Goal: Task Accomplishment & Management: Manage account settings

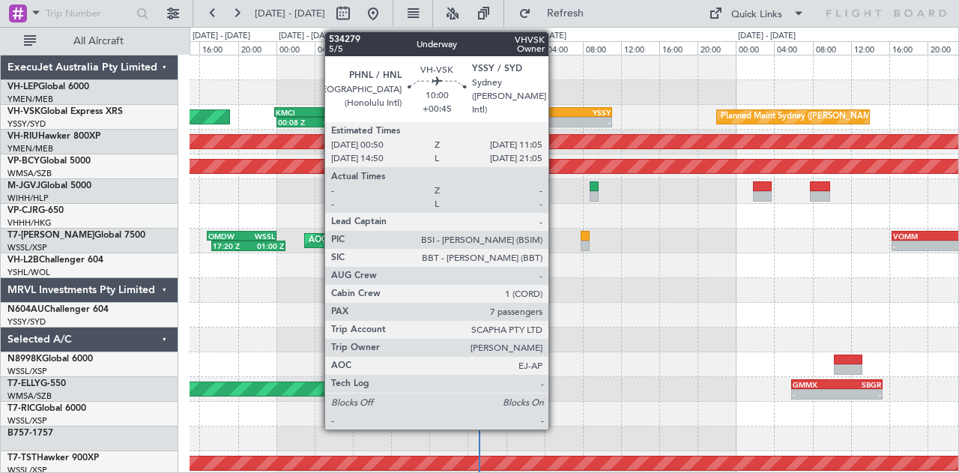
click at [556, 108] on div "PHNL" at bounding box center [539, 112] width 48 height 9
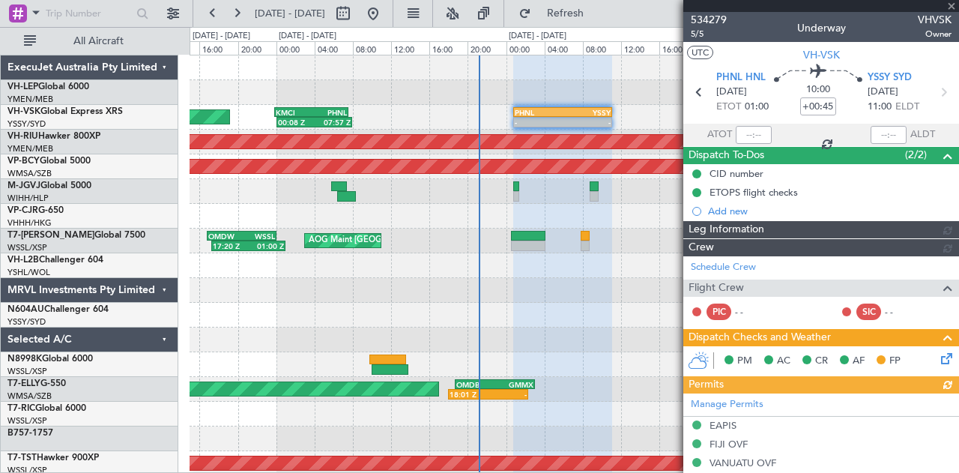
type input "[PERSON_NAME] (LEU)"
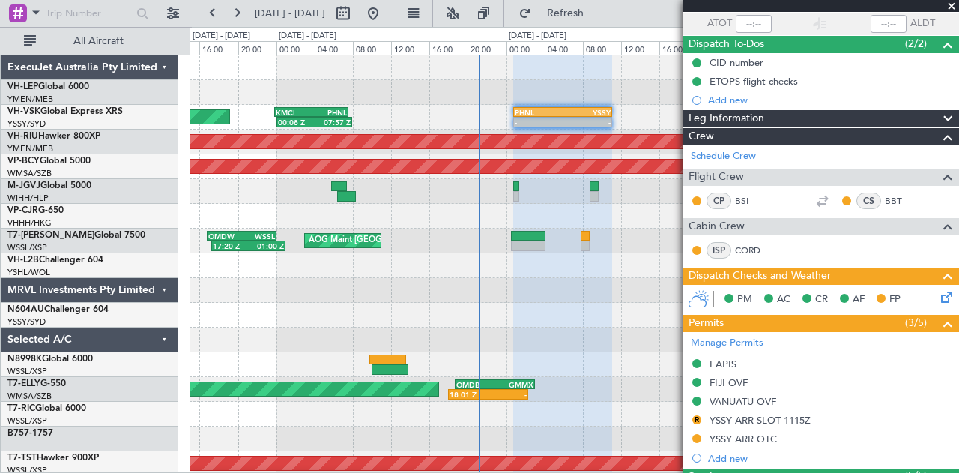
scroll to position [300, 0]
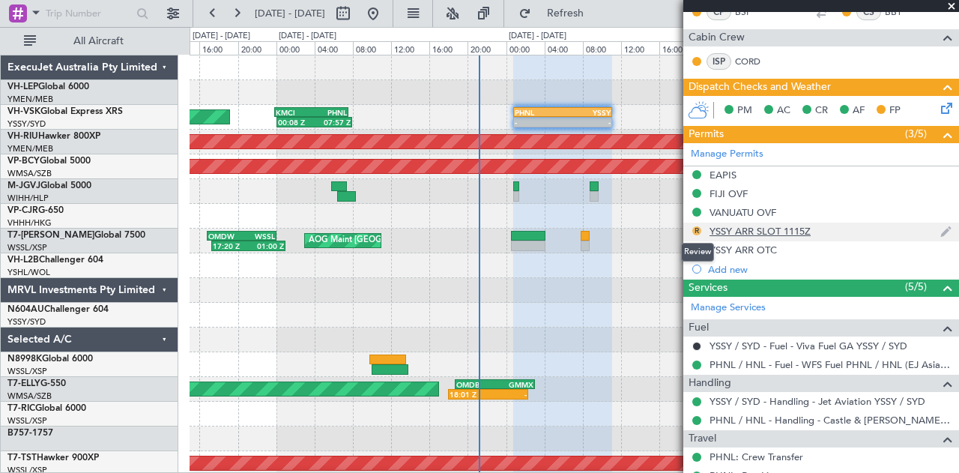
click at [695, 226] on button "R" at bounding box center [696, 230] width 9 height 9
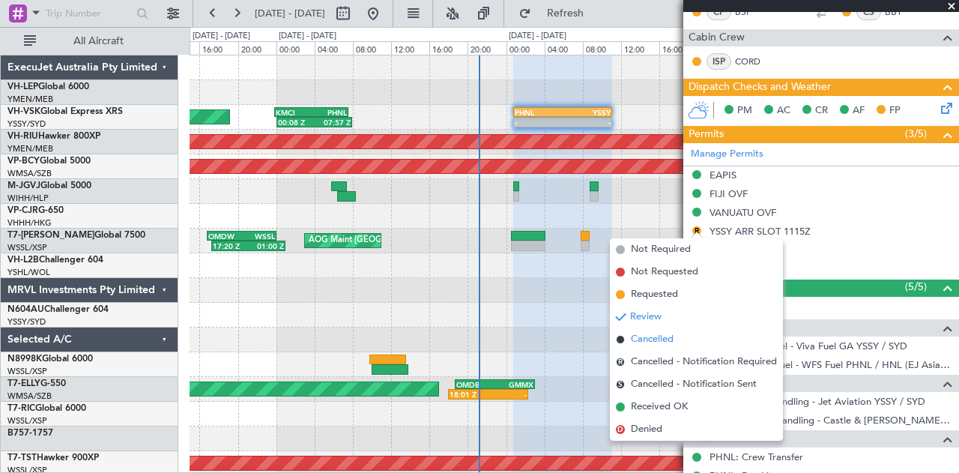
drag, startPoint x: 663, startPoint y: 248, endPoint x: 662, endPoint y: 329, distance: 80.9
click at [662, 329] on ul "Not Required Not Requested Requested Review Cancelled R Cancelled - Notificatio…" at bounding box center [696, 339] width 173 height 202
click at [668, 404] on span "Received OK" at bounding box center [659, 406] width 57 height 15
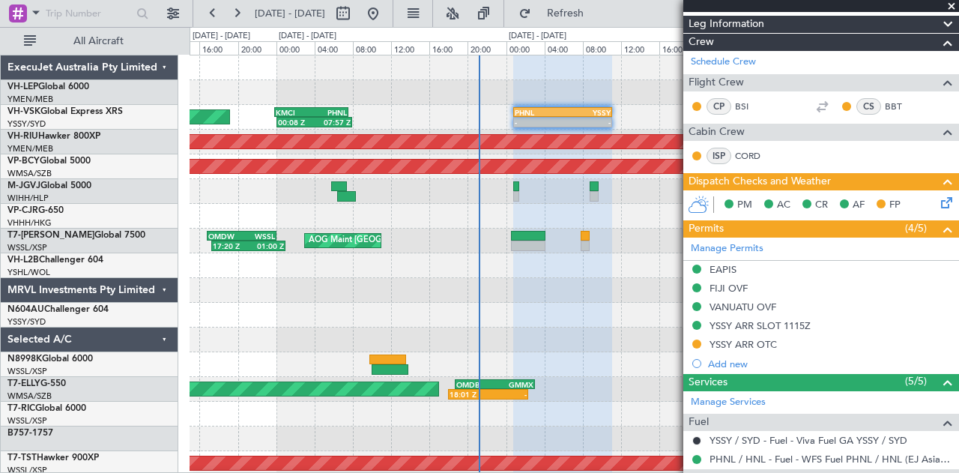
scroll to position [225, 0]
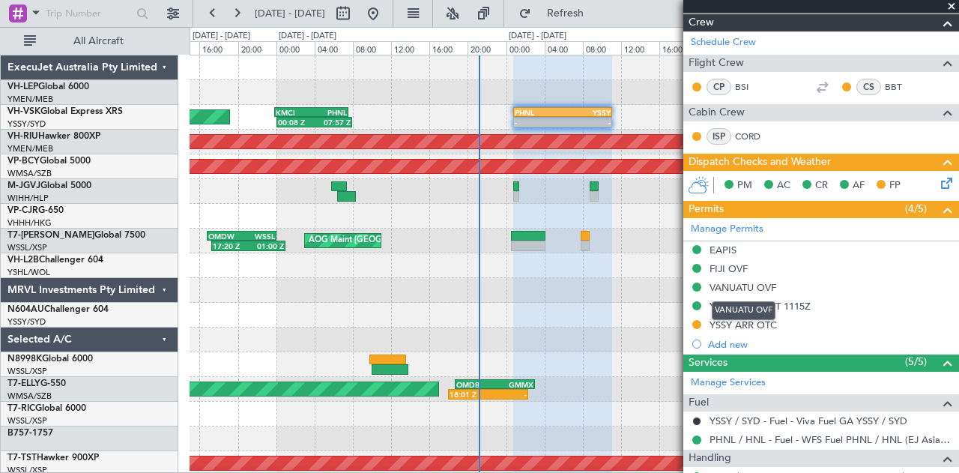
click at [762, 304] on div "VANUATU OVF" at bounding box center [744, 310] width 64 height 19
click at [794, 303] on div "YSSY ARR SLOT 1115Z" at bounding box center [760, 306] width 101 height 13
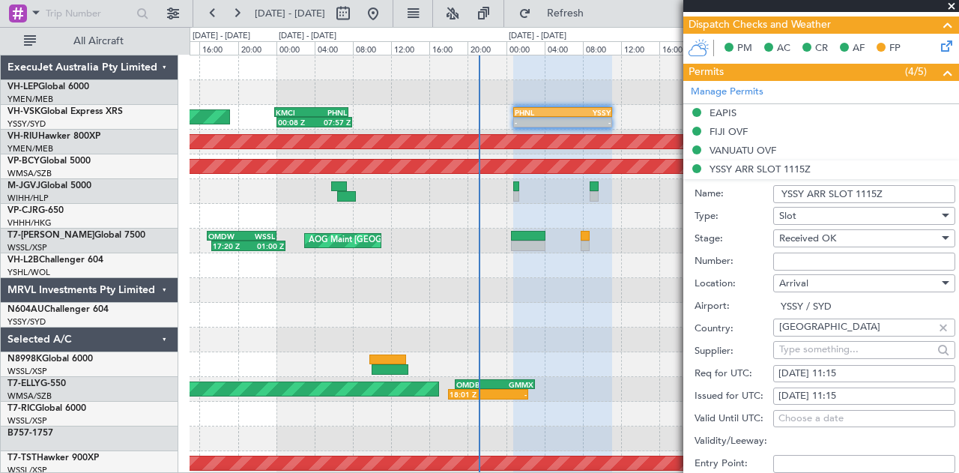
scroll to position [600, 0]
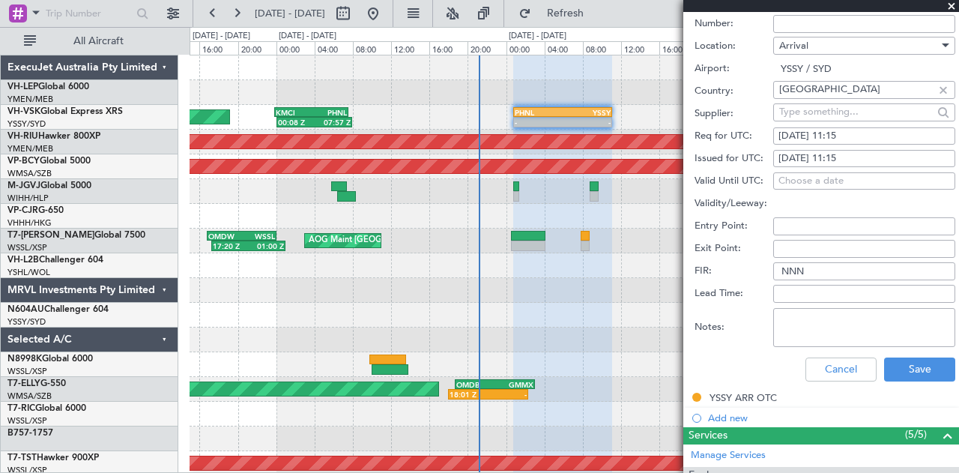
click at [866, 157] on div "[DATE] 11:15" at bounding box center [865, 158] width 172 height 15
select select "9"
select select "2025"
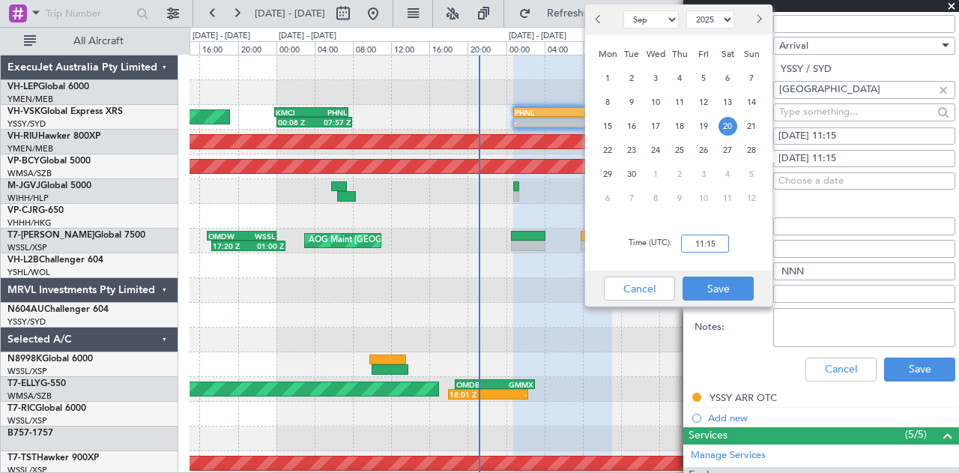
click at [720, 244] on input "11:15" at bounding box center [705, 244] width 48 height 18
type input "11:00"
click at [742, 286] on button "Save" at bounding box center [718, 289] width 71 height 24
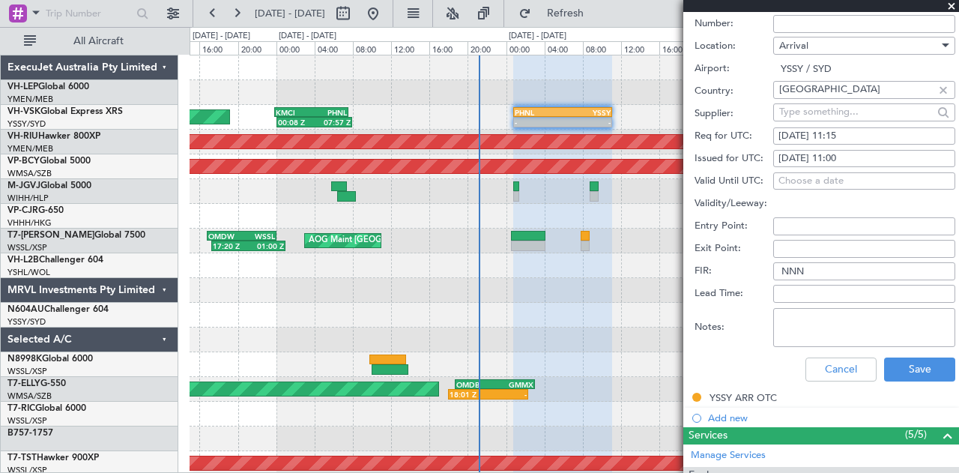
click at [856, 132] on div "[DATE] 11:15" at bounding box center [865, 136] width 172 height 15
select select "9"
select select "2025"
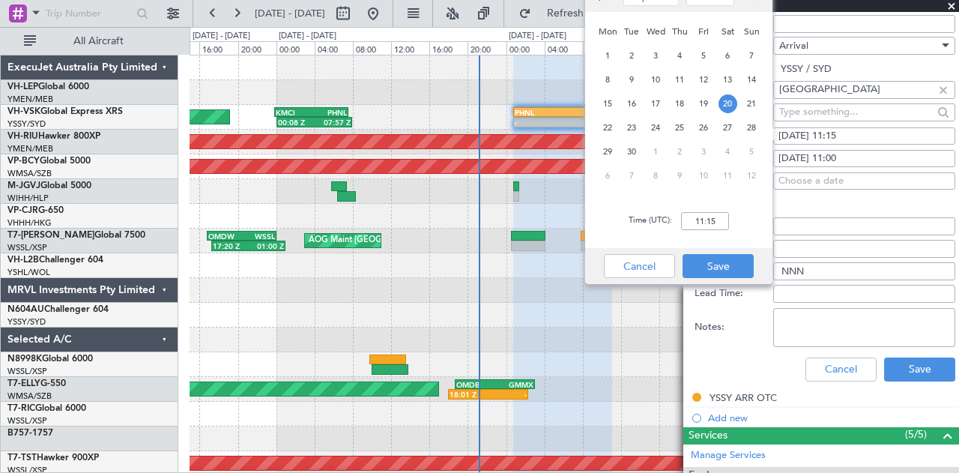
click at [848, 129] on div "[DATE] 11:15" at bounding box center [865, 136] width 172 height 15
select select "9"
select select "2025"
click at [719, 223] on input "11:15" at bounding box center [705, 221] width 48 height 18
type input "11:00"
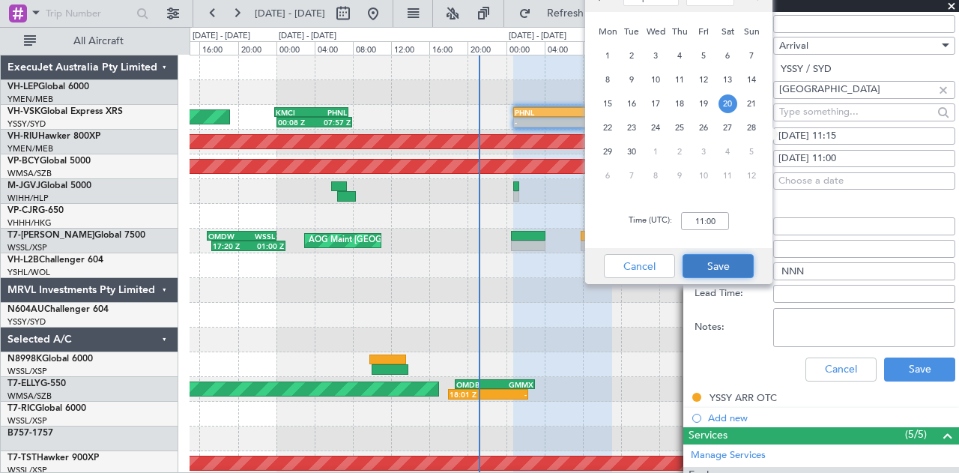
click at [739, 263] on button "Save" at bounding box center [718, 266] width 71 height 24
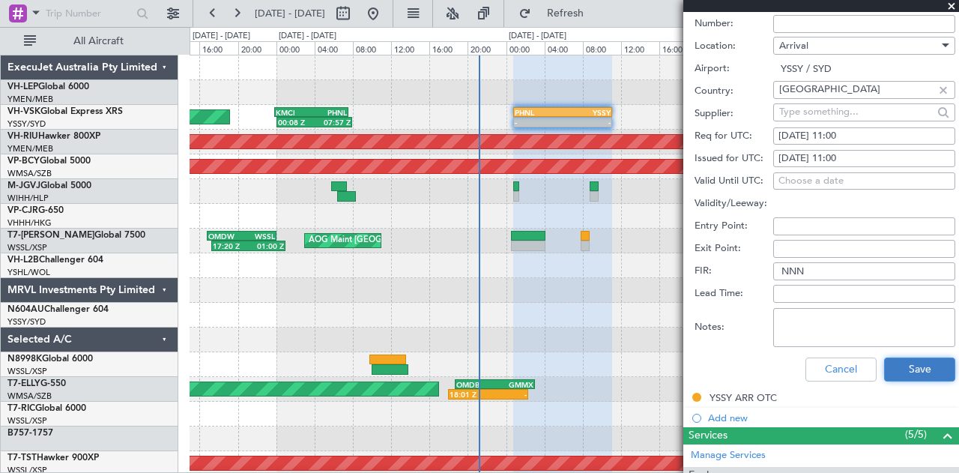
click at [895, 362] on button "Save" at bounding box center [919, 369] width 71 height 24
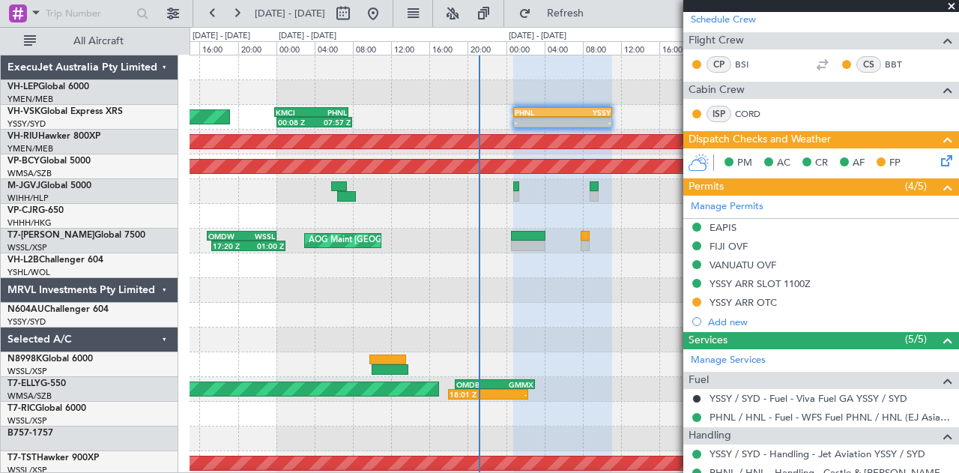
scroll to position [302, 0]
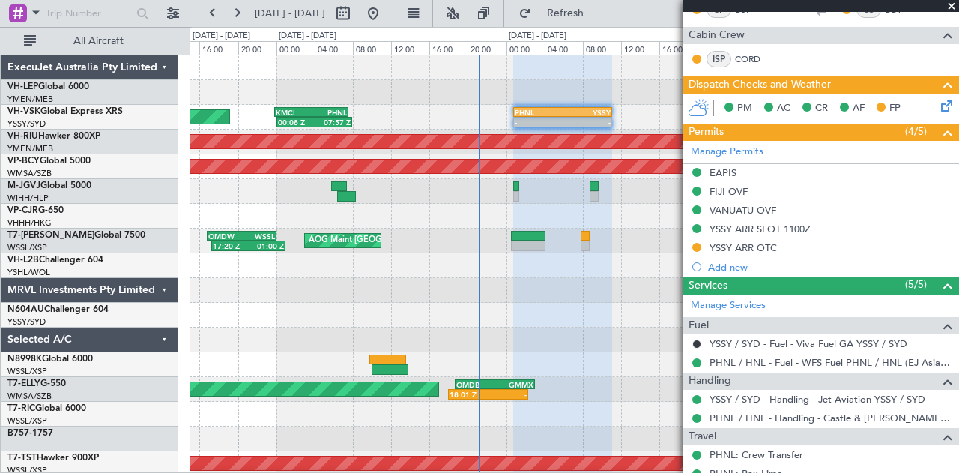
click at [950, 4] on span at bounding box center [951, 6] width 15 height 13
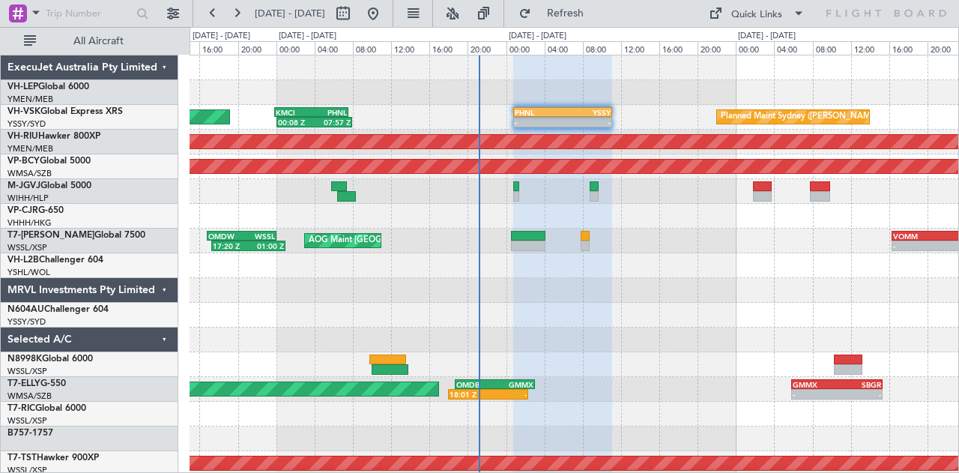
type input "0"
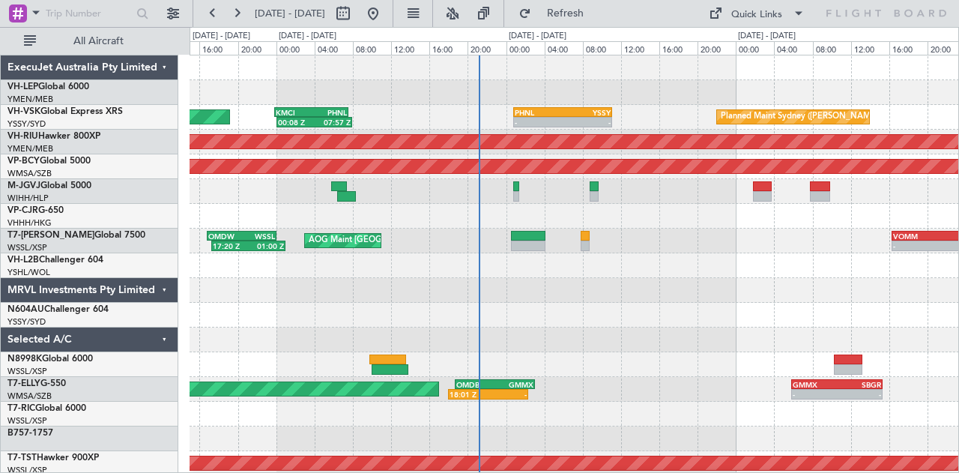
scroll to position [0, 0]
